Goal: Find specific page/section: Find specific page/section

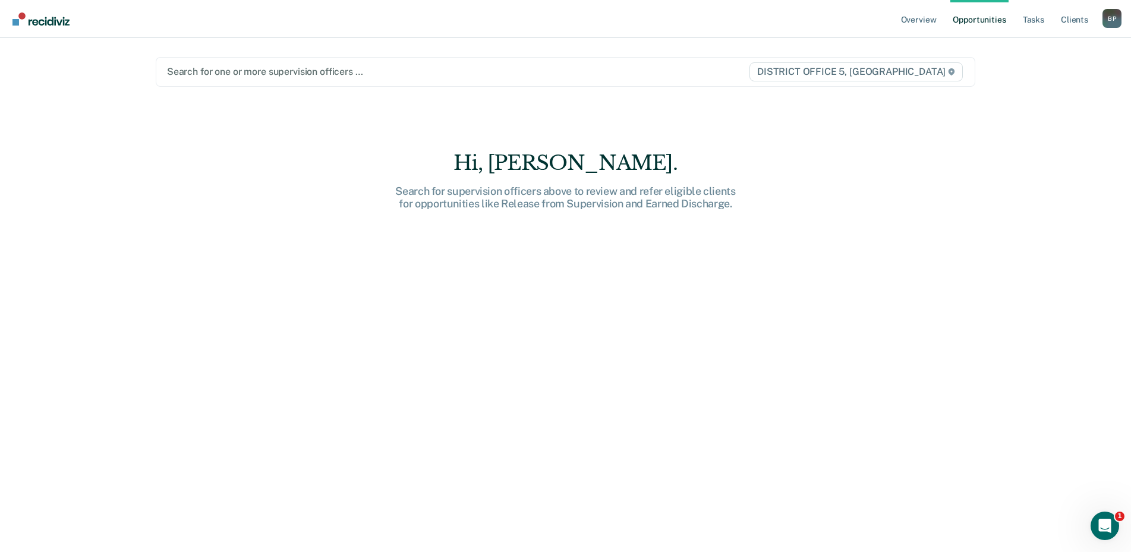
click at [454, 65] on div at bounding box center [446, 72] width 558 height 14
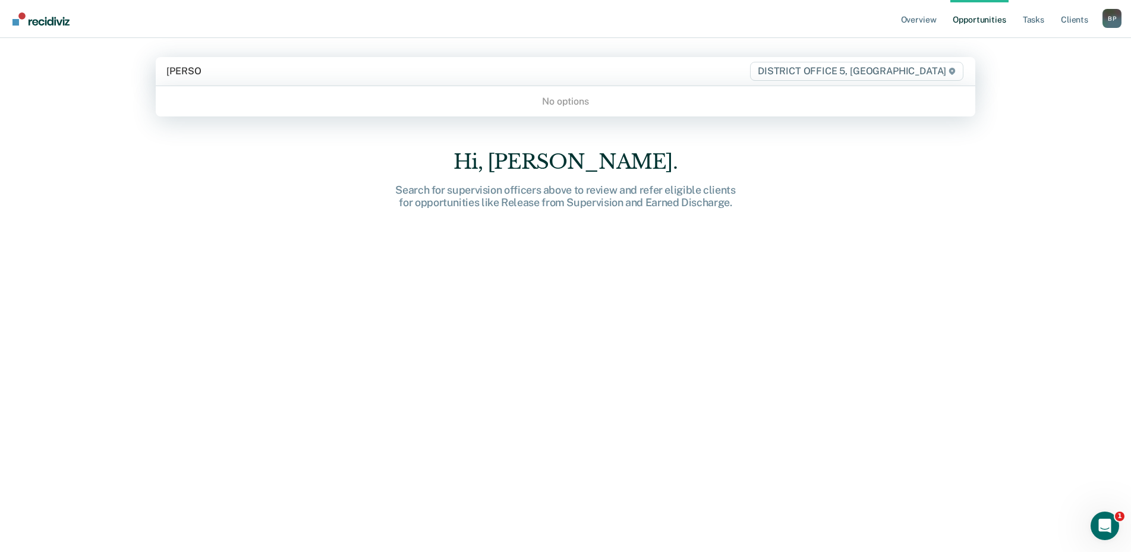
type input "[PERSON_NAME]"
click at [273, 160] on div "Hi, [PERSON_NAME]. Search for supervision officers above to review and refer el…" at bounding box center [566, 359] width 820 height 419
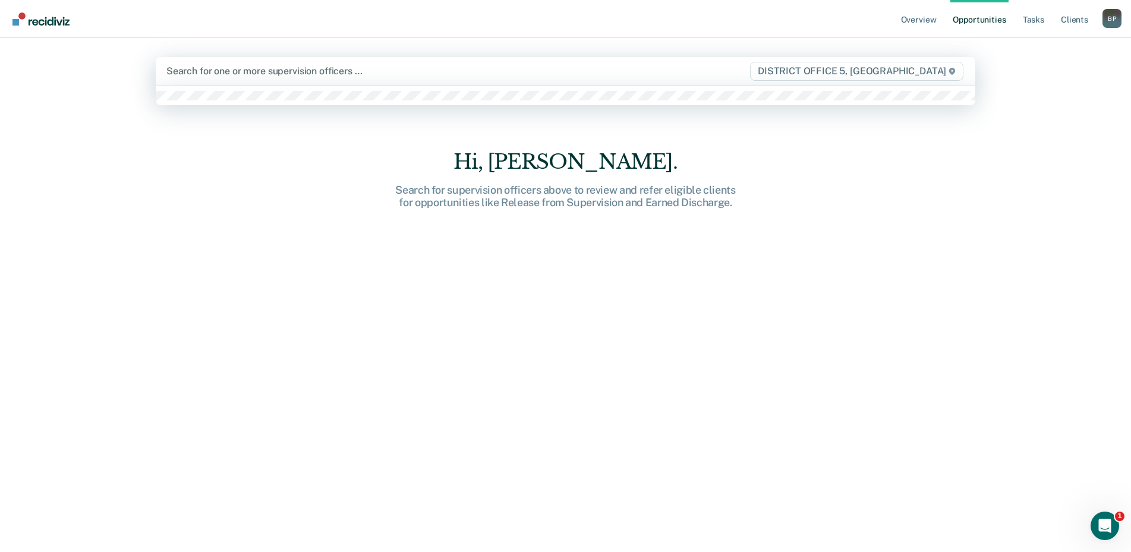
click at [341, 73] on div at bounding box center [445, 71] width 558 height 14
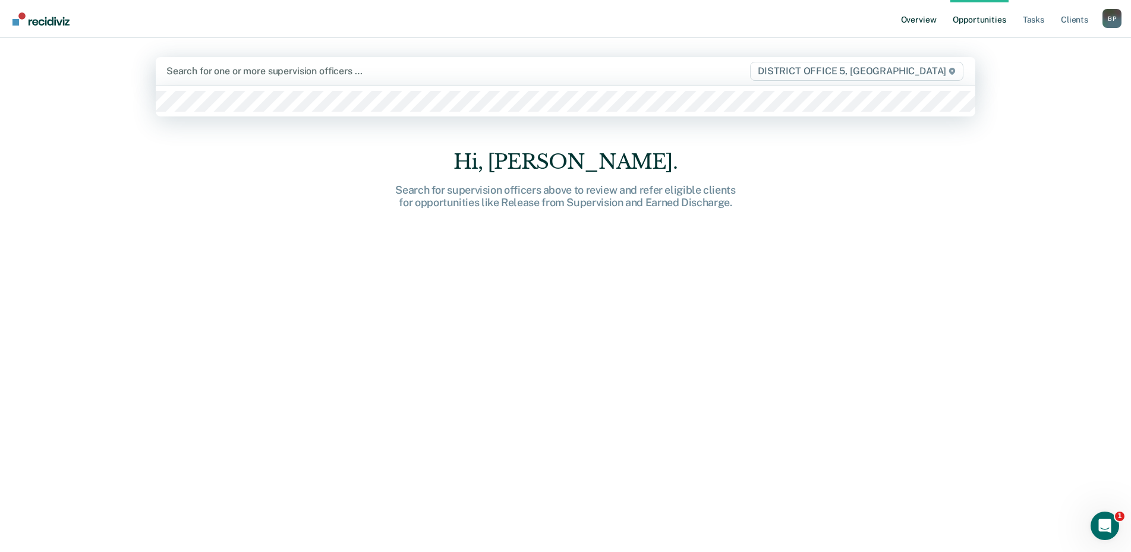
click at [973, 23] on link "Opportunities" at bounding box center [979, 19] width 58 height 38
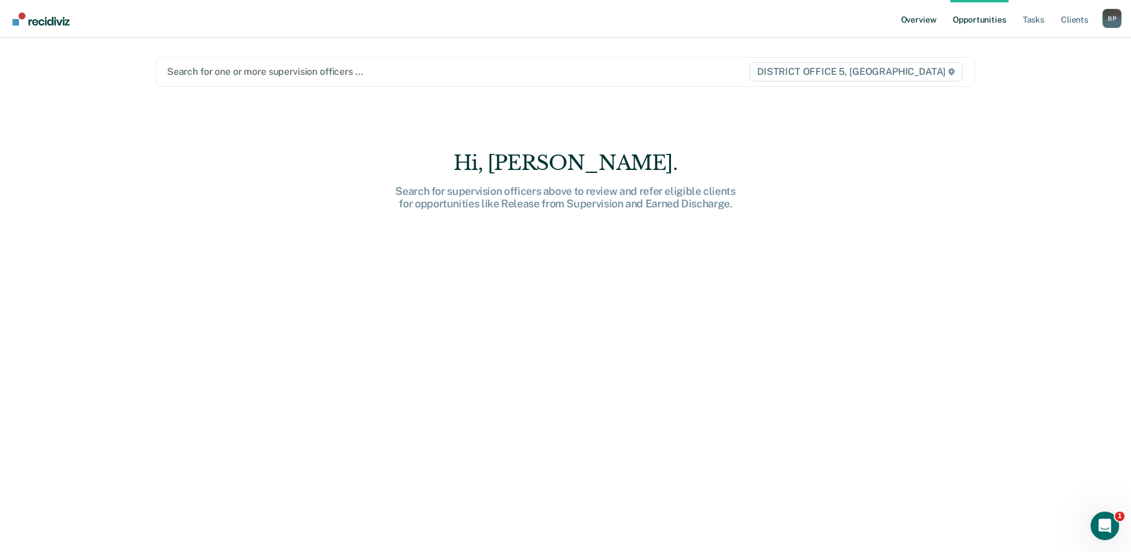
click at [922, 19] on link "Overview" at bounding box center [919, 19] width 40 height 38
click at [989, 17] on div "Looks like you’re using Internet Explorer 11. For faster loading and a better e…" at bounding box center [565, 276] width 1131 height 552
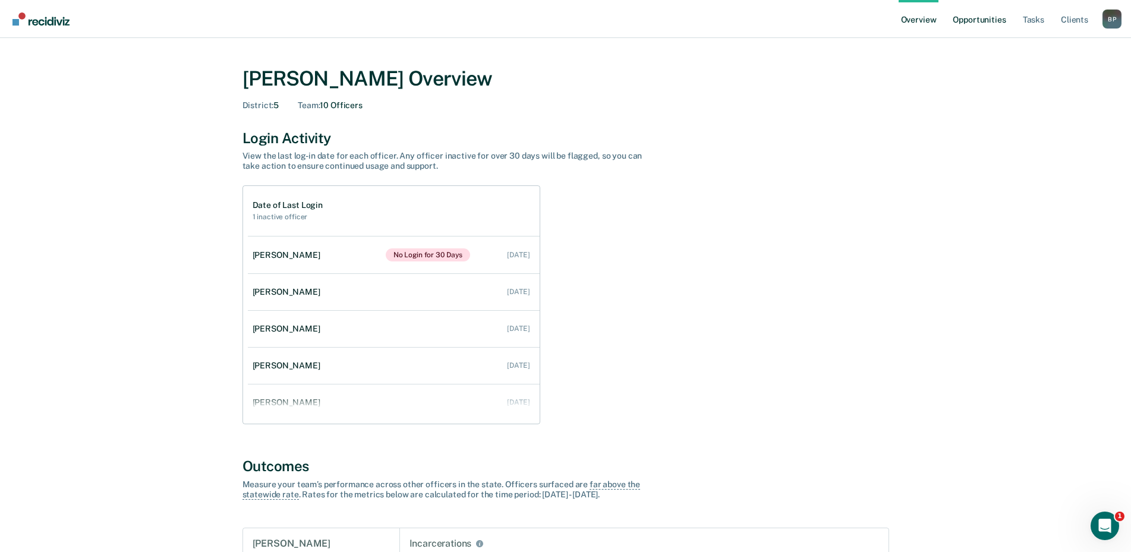
click at [975, 25] on link "Opportunities" at bounding box center [979, 19] width 58 height 38
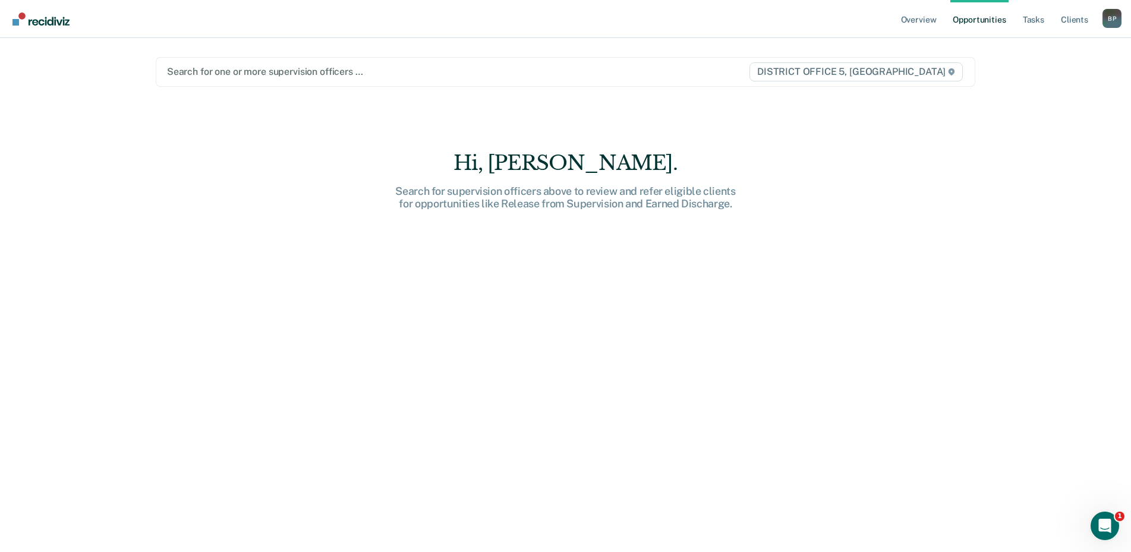
click at [259, 71] on div at bounding box center [446, 72] width 558 height 14
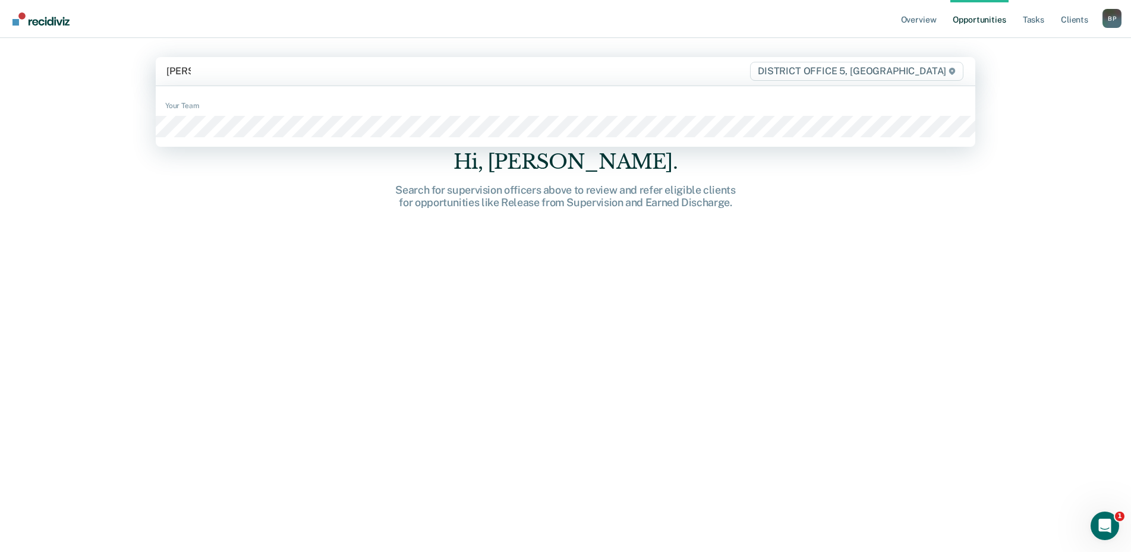
type input "[PERSON_NAME]"
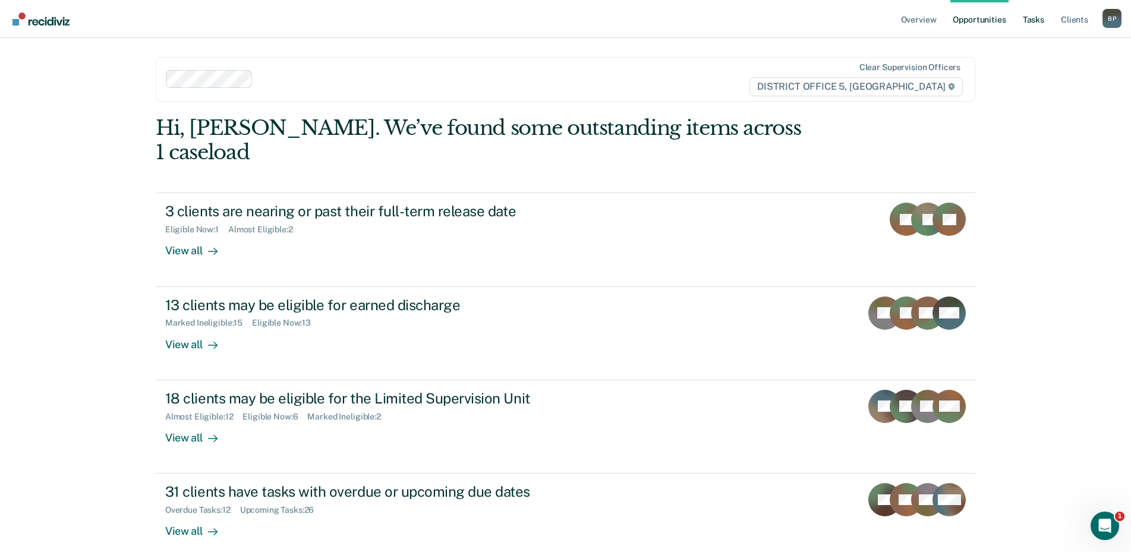
click at [1038, 17] on link "Tasks" at bounding box center [1034, 19] width 26 height 38
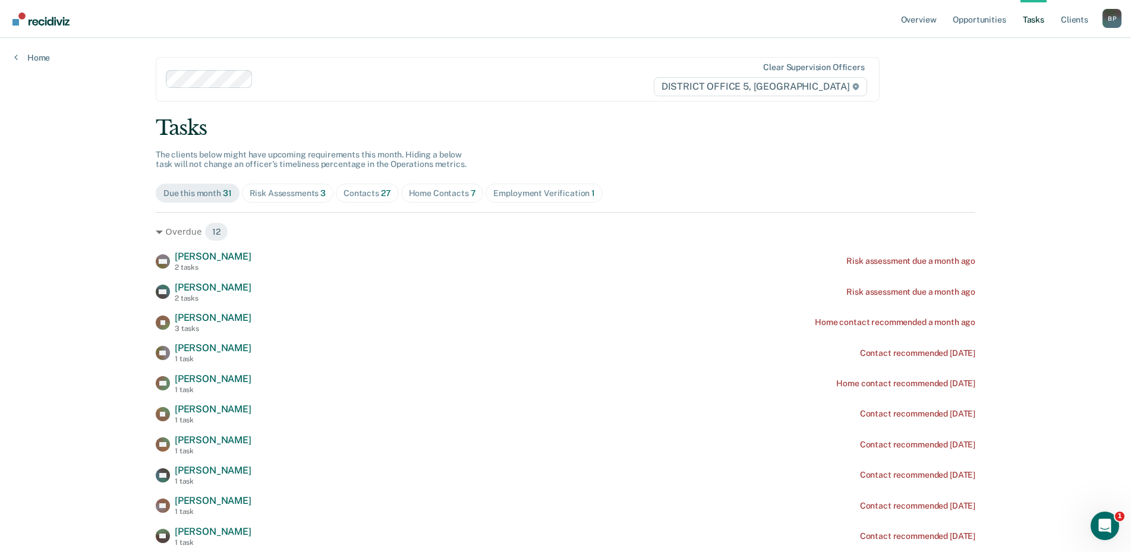
click at [300, 194] on div "Risk Assessments 3" at bounding box center [288, 193] width 77 height 10
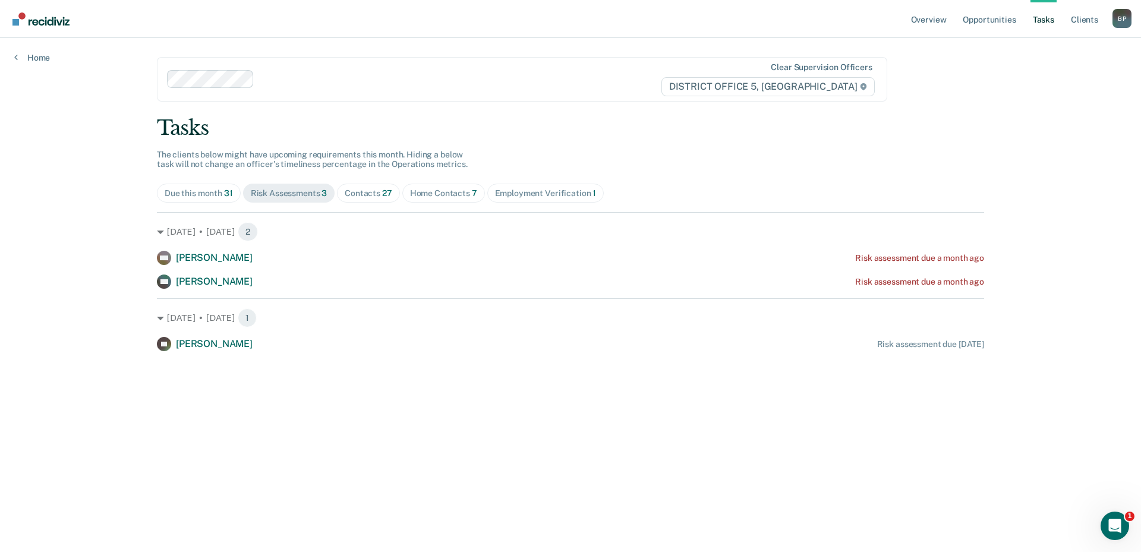
click at [373, 192] on div "Contacts 27" at bounding box center [369, 193] width 48 height 10
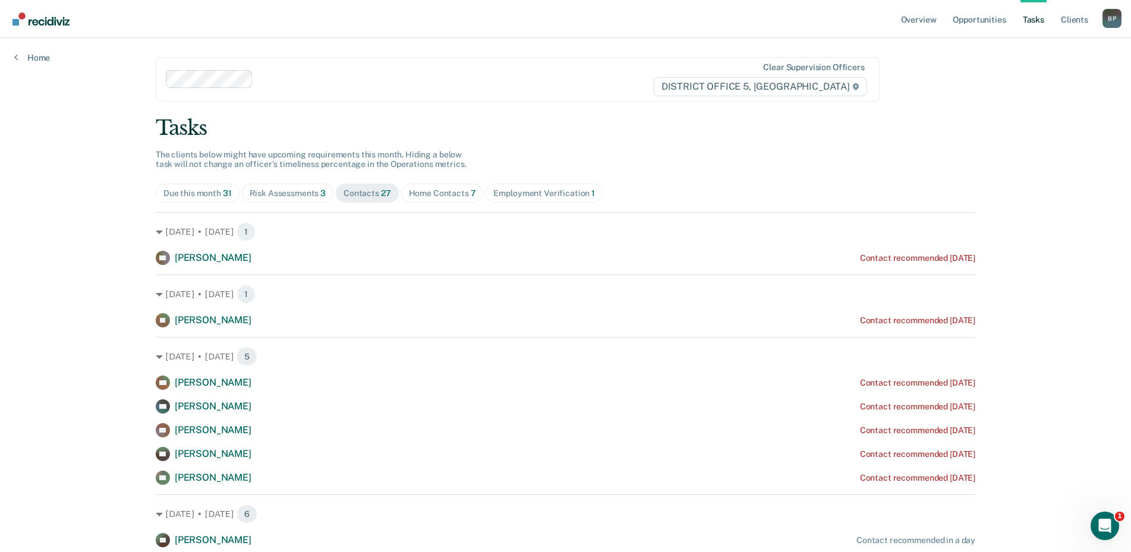
click at [443, 193] on div "Home Contacts 7" at bounding box center [442, 193] width 67 height 10
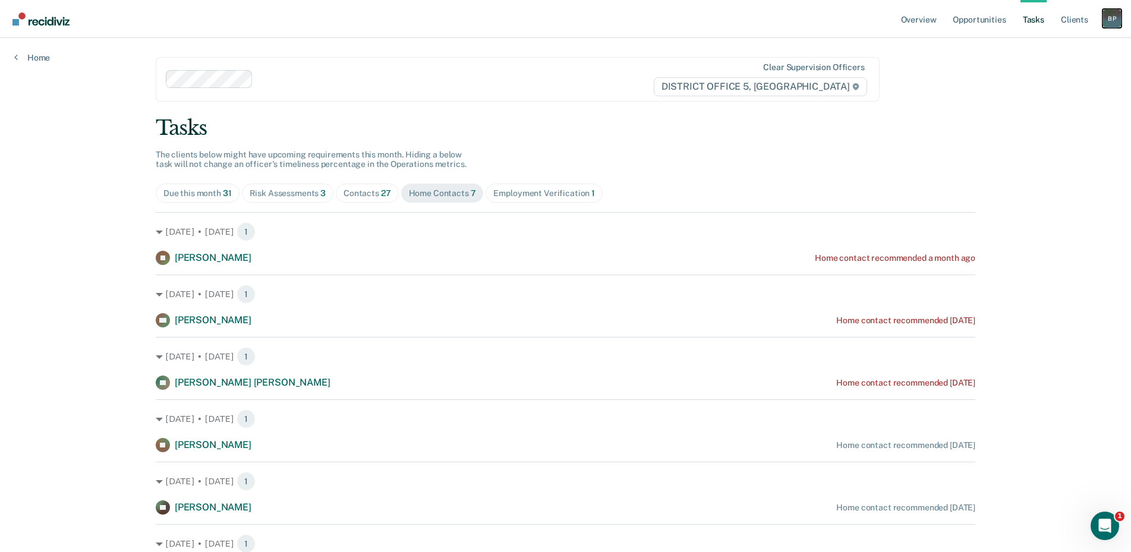
click at [1110, 27] on div "B P" at bounding box center [1112, 18] width 19 height 19
click at [1059, 81] on link "Go to Operations" at bounding box center [1064, 78] width 96 height 10
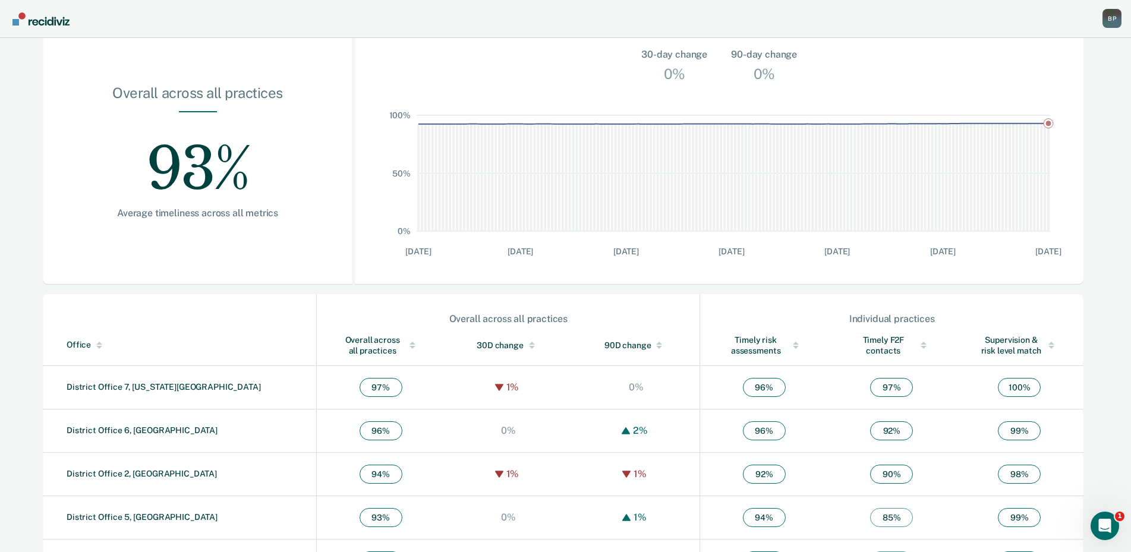
scroll to position [276, 0]
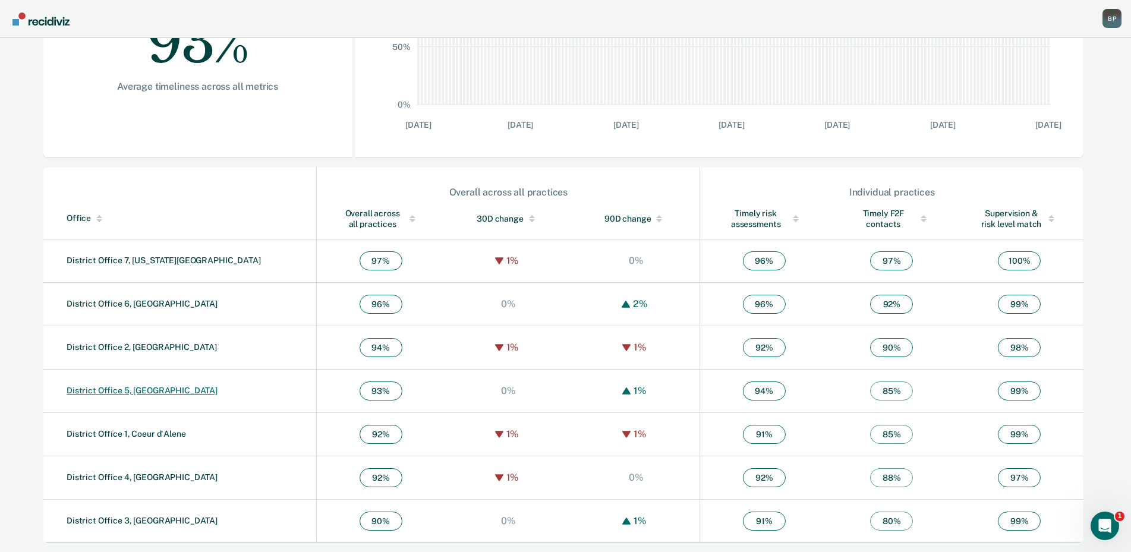
click at [140, 393] on link "District Office 5, [GEOGRAPHIC_DATA]" at bounding box center [142, 391] width 151 height 10
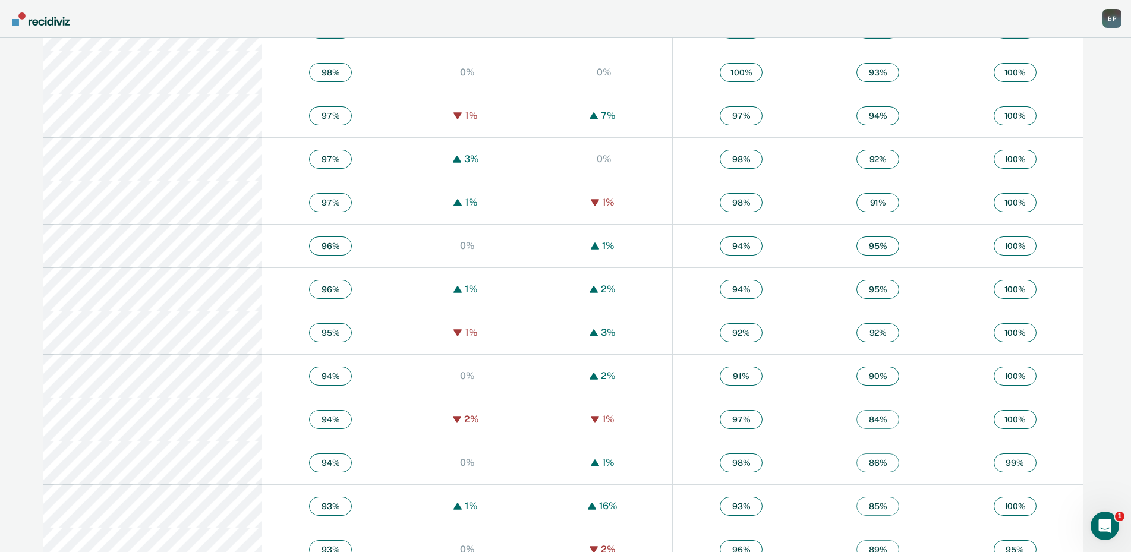
scroll to position [773, 0]
